Goal: Obtain resource: Download file/media

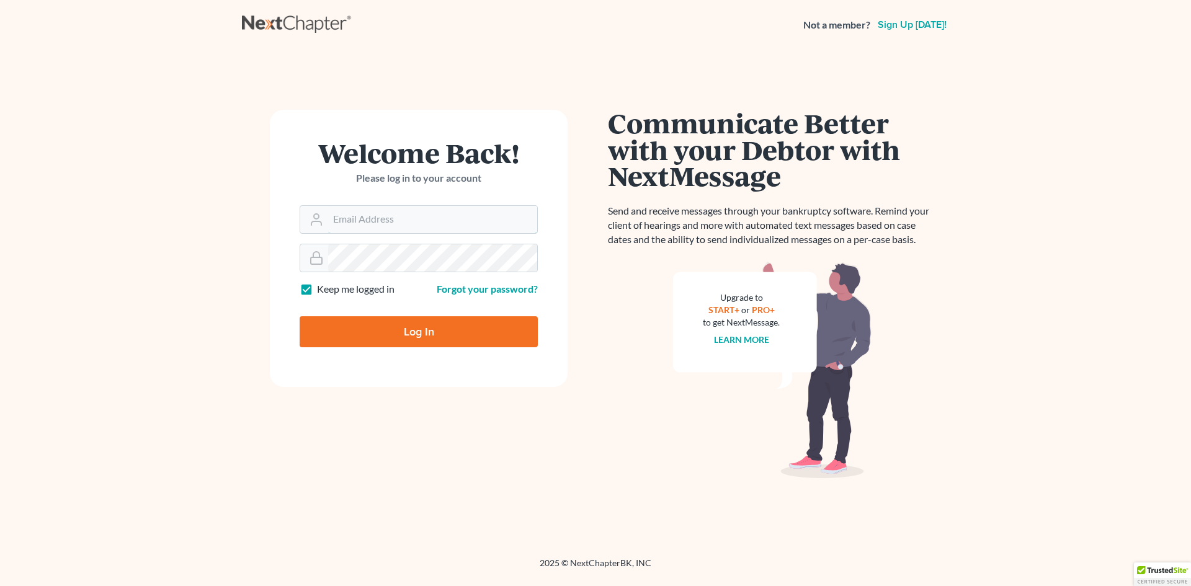
type input "[EMAIL_ADDRESS][DOMAIN_NAME]"
click at [407, 336] on input "Log In" at bounding box center [419, 331] width 238 height 31
type input "Thinking..."
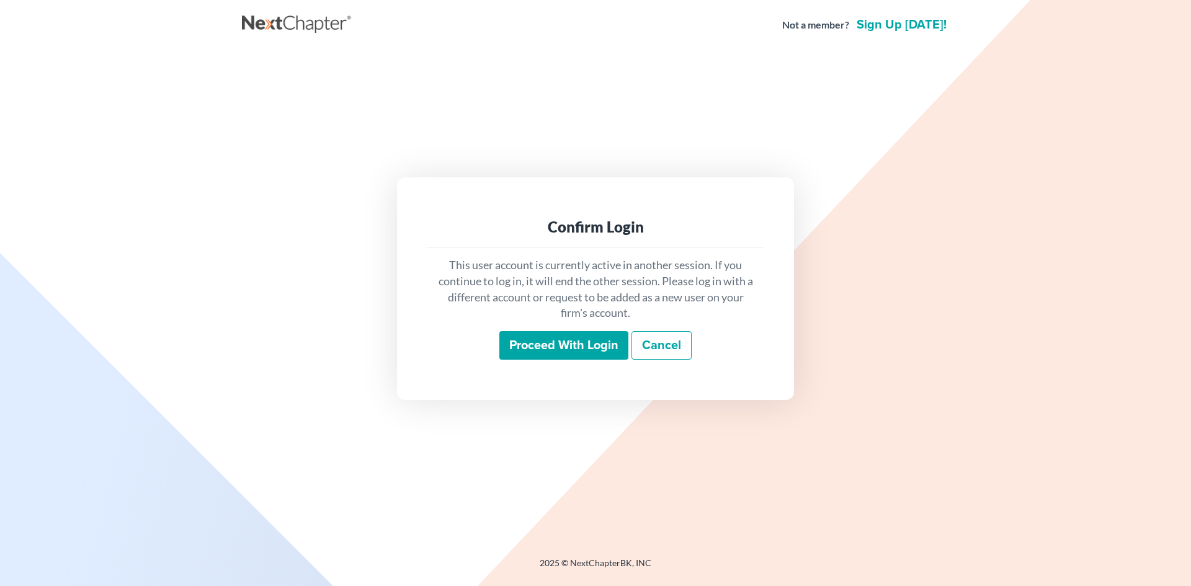
click at [545, 344] on input "Proceed with login" at bounding box center [563, 345] width 129 height 29
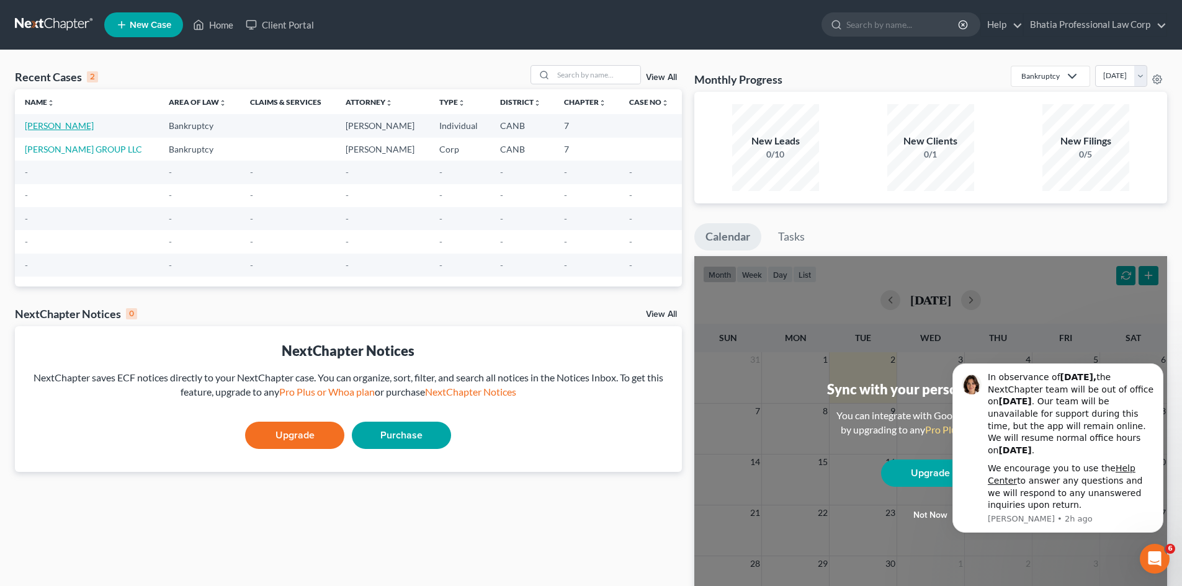
click at [66, 121] on link "[PERSON_NAME]" at bounding box center [59, 125] width 69 height 11
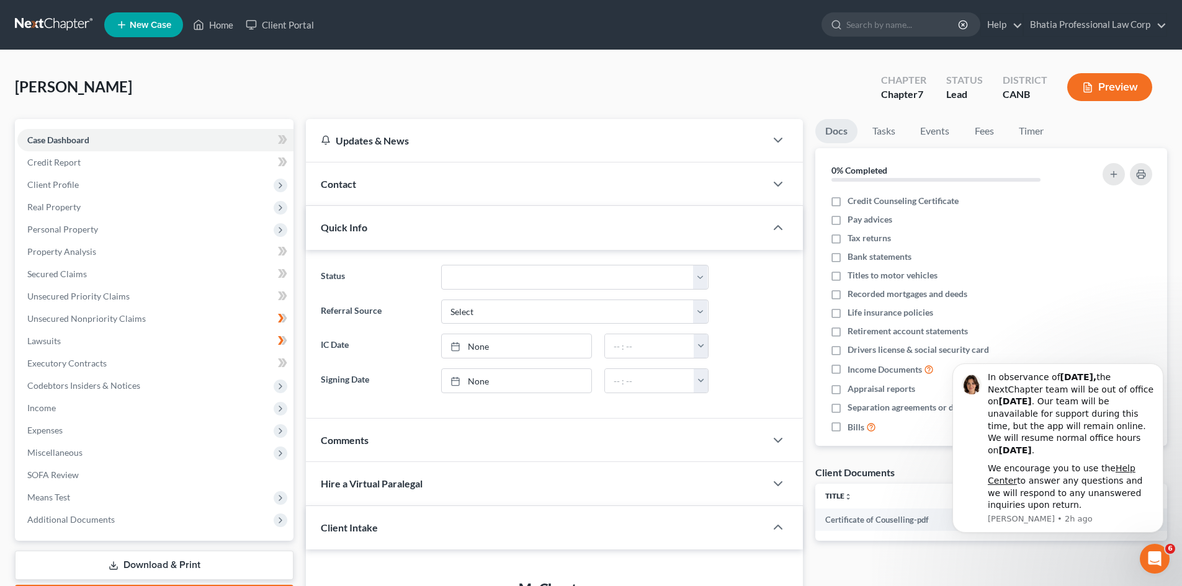
click at [1112, 89] on button "Preview" at bounding box center [1109, 87] width 85 height 28
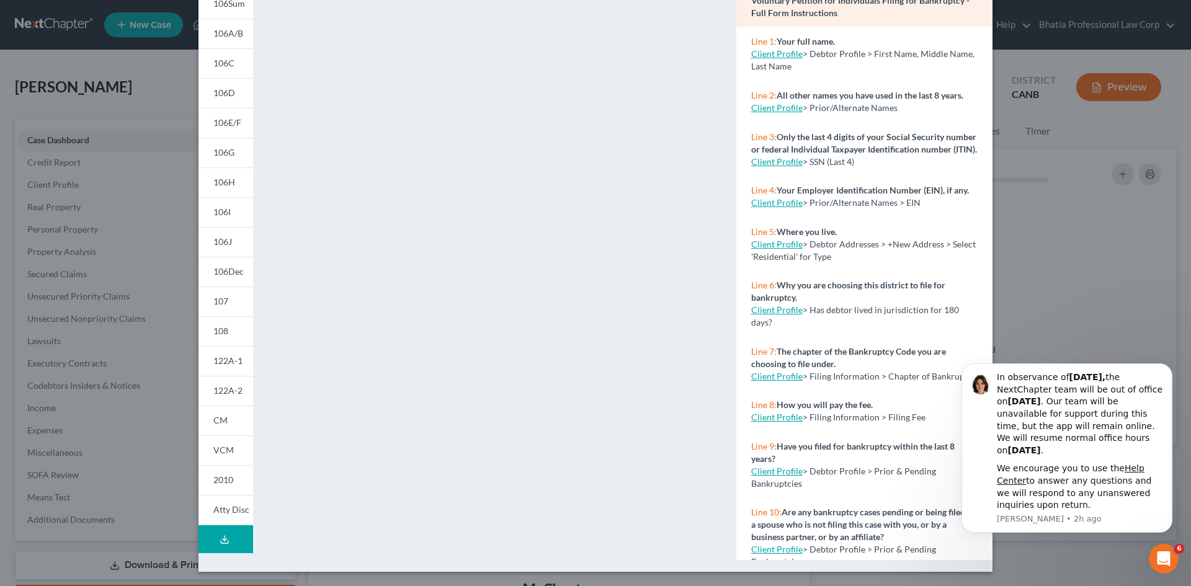
scroll to position [114, 0]
click at [229, 539] on button "Download Draft" at bounding box center [226, 539] width 55 height 28
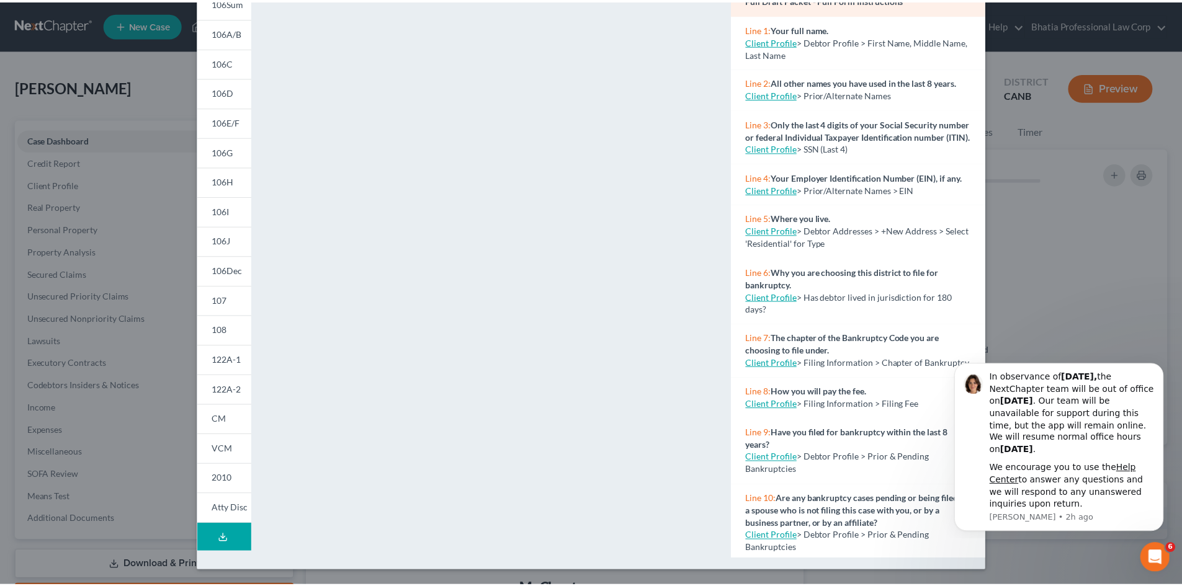
scroll to position [0, 0]
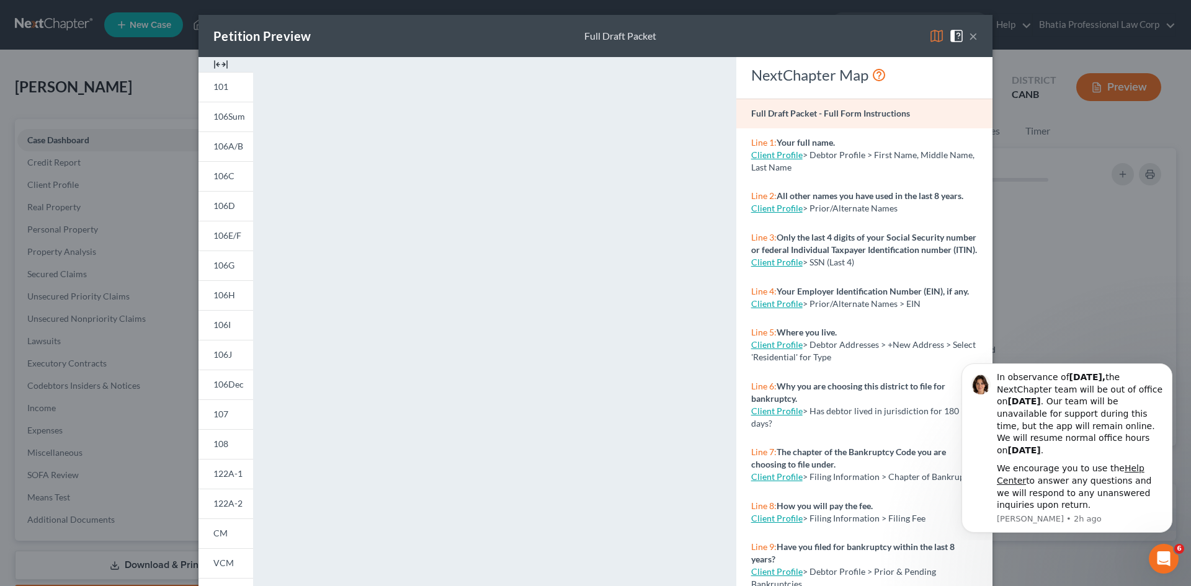
click at [1074, 296] on div "Petition Preview Full Draft Packet × 101 106Sum 106A/B 106C 106D 106E/F 106G 10…" at bounding box center [595, 293] width 1191 height 586
